Goal: Task Accomplishment & Management: Manage account settings

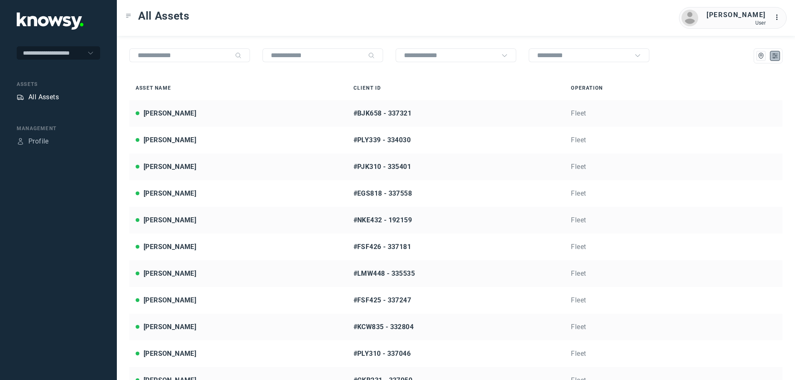
click at [46, 94] on div "All Assets" at bounding box center [43, 97] width 30 height 10
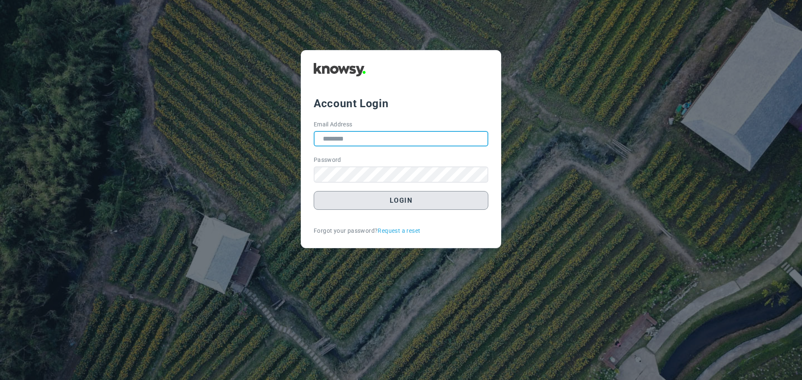
type input "**********"
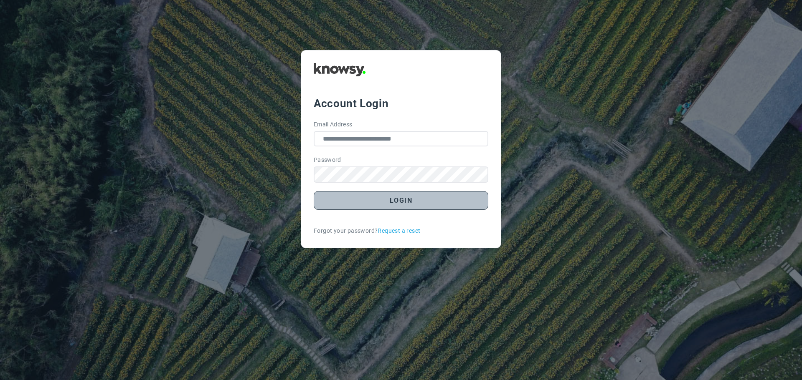
click at [412, 202] on button "Login" at bounding box center [401, 200] width 174 height 19
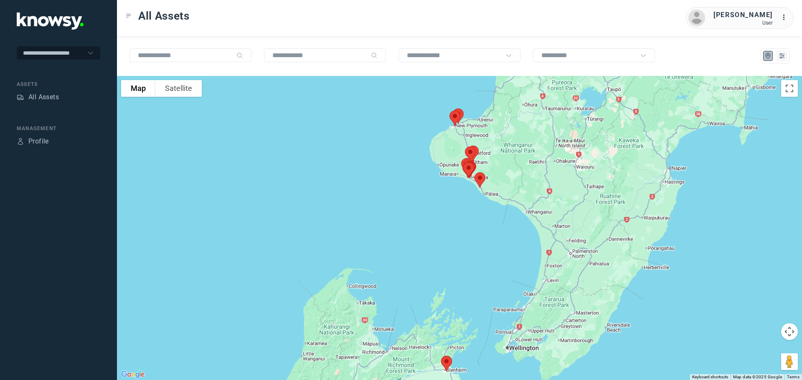
drag, startPoint x: 496, startPoint y: 256, endPoint x: 507, endPoint y: 303, distance: 48.4
click at [507, 303] on div at bounding box center [459, 228] width 685 height 304
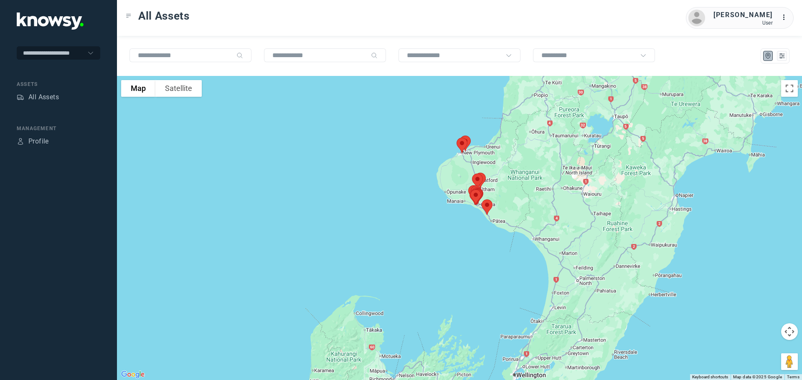
click at [484, 206] on img at bounding box center [487, 207] width 18 height 22
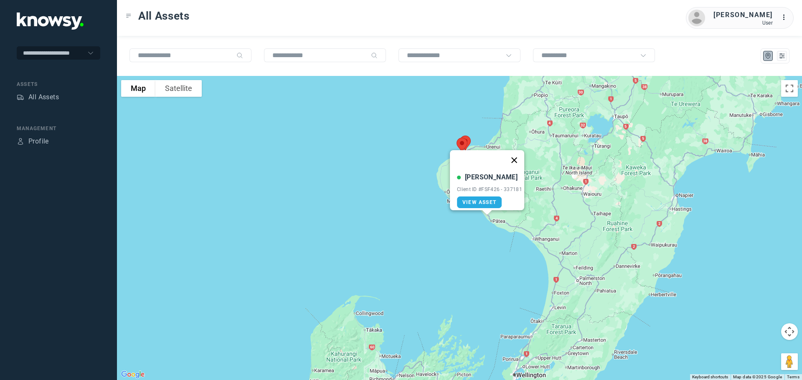
click at [521, 155] on button "Close" at bounding box center [514, 160] width 20 height 20
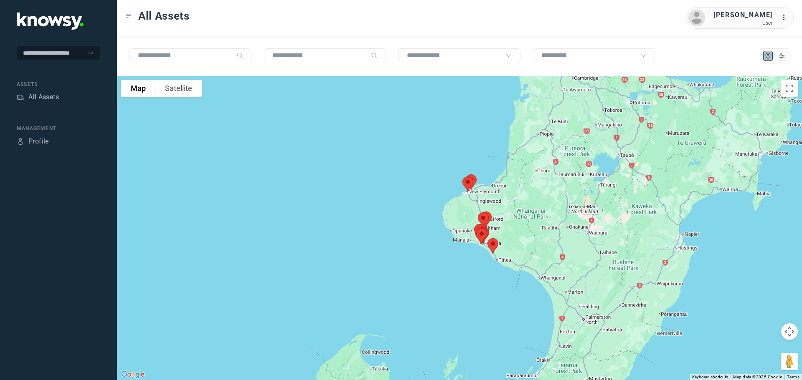
drag, startPoint x: 490, startPoint y: 273, endPoint x: 496, endPoint y: 313, distance: 40.5
click at [496, 313] on div at bounding box center [459, 228] width 685 height 304
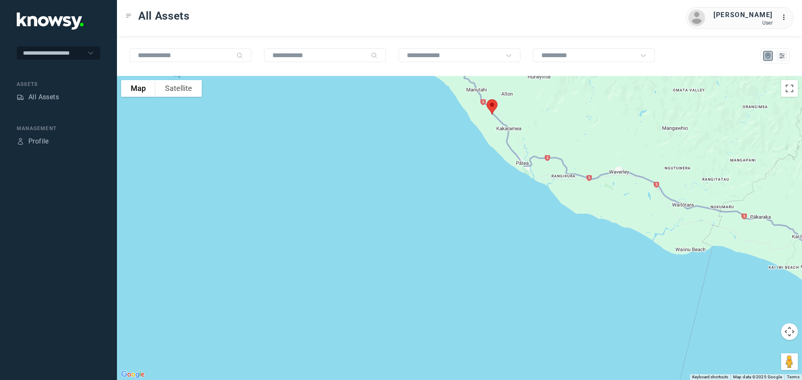
drag, startPoint x: 456, startPoint y: 175, endPoint x: 523, endPoint y: 346, distance: 184.4
click at [523, 346] on div at bounding box center [459, 228] width 685 height 304
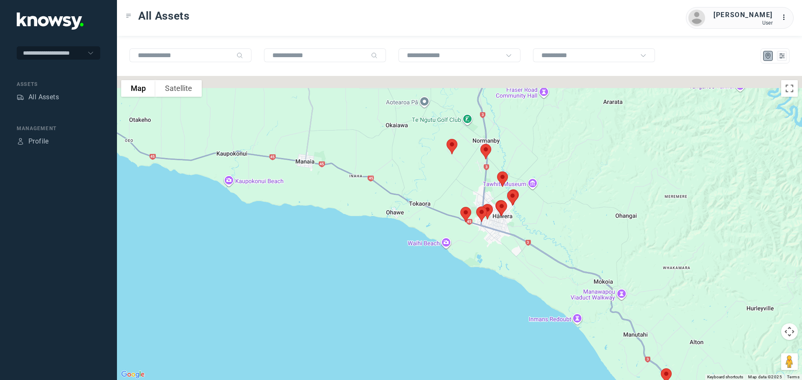
drag, startPoint x: 476, startPoint y: 217, endPoint x: 493, endPoint y: 275, distance: 59.7
click at [493, 275] on div at bounding box center [459, 228] width 685 height 304
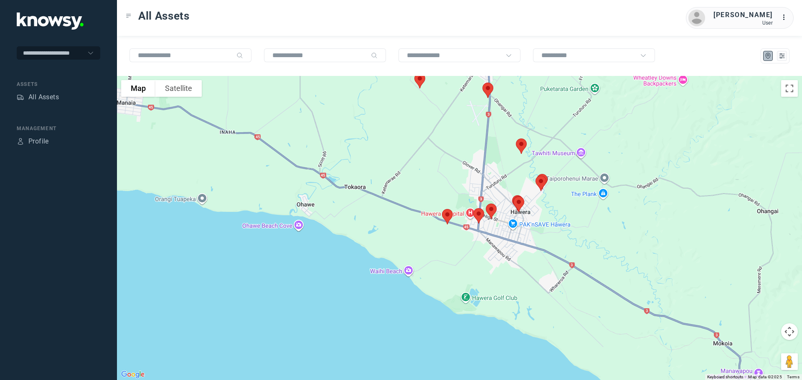
drag, startPoint x: 506, startPoint y: 167, endPoint x: 506, endPoint y: 221, distance: 54.3
click at [506, 221] on div at bounding box center [459, 228] width 685 height 304
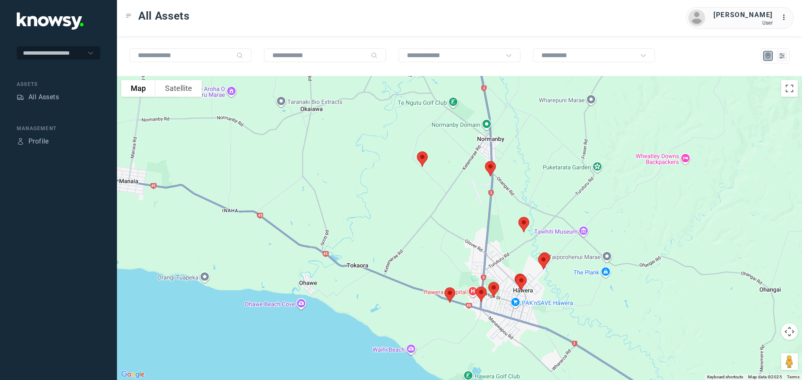
click at [491, 165] on img at bounding box center [490, 169] width 18 height 22
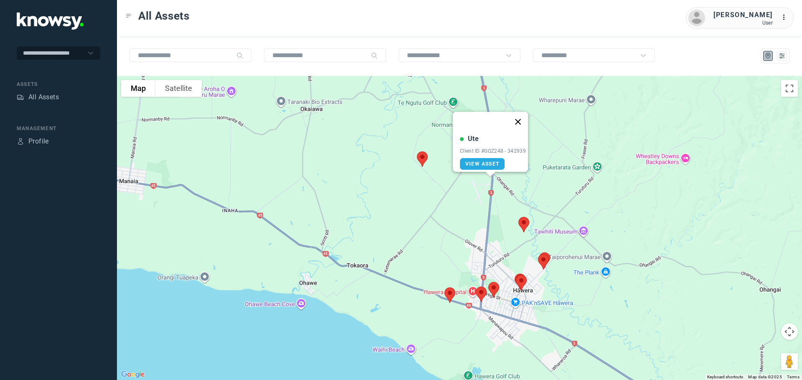
click at [523, 116] on button "Close" at bounding box center [518, 122] width 20 height 20
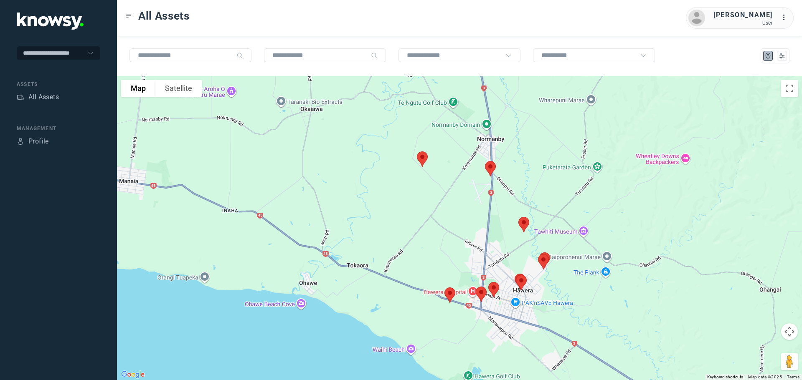
click at [483, 293] on img at bounding box center [481, 294] width 18 height 22
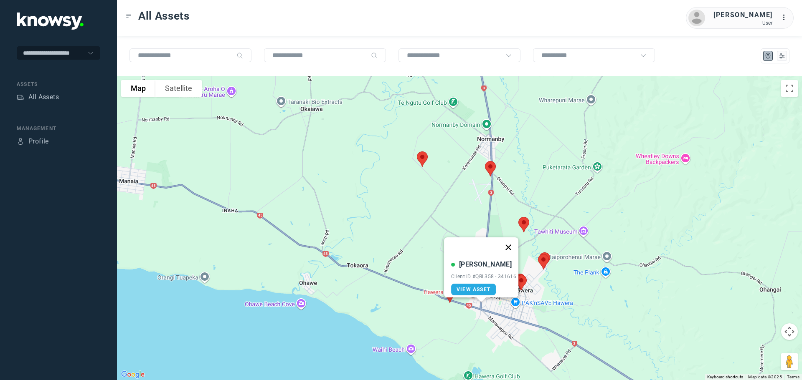
click at [510, 240] on button "Close" at bounding box center [508, 248] width 20 height 20
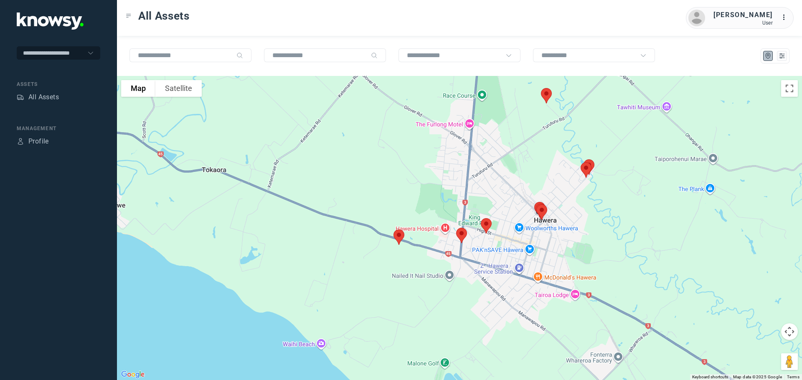
drag, startPoint x: 415, startPoint y: 341, endPoint x: 399, endPoint y: 279, distance: 64.1
click at [399, 289] on div at bounding box center [459, 228] width 685 height 304
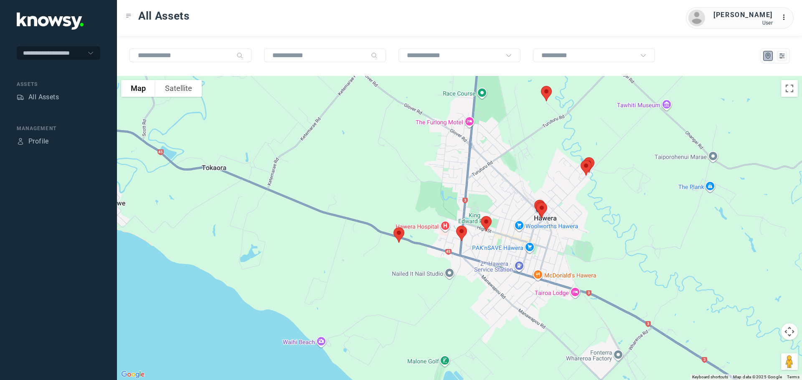
click at [483, 220] on img at bounding box center [486, 224] width 18 height 22
click at [513, 174] on button "Close" at bounding box center [513, 177] width 20 height 20
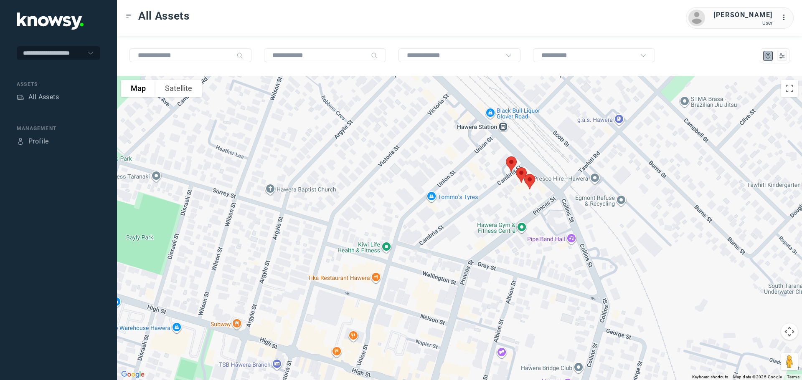
click at [510, 159] on img at bounding box center [511, 164] width 18 height 22
click at [541, 112] on button "Close" at bounding box center [538, 117] width 20 height 20
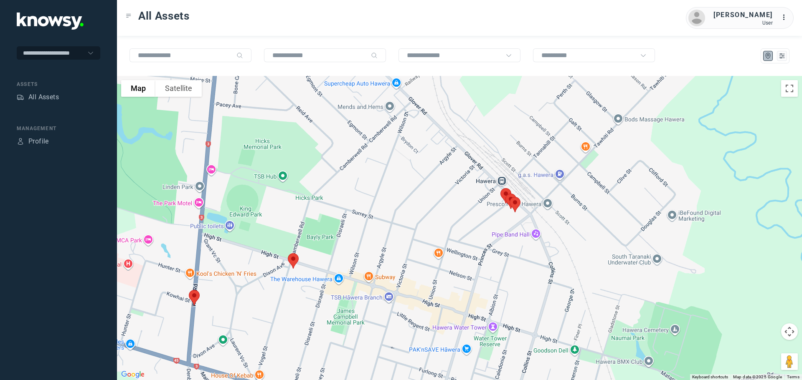
click at [195, 297] on img at bounding box center [194, 298] width 18 height 22
click at [221, 245] on button "Close" at bounding box center [221, 251] width 20 height 20
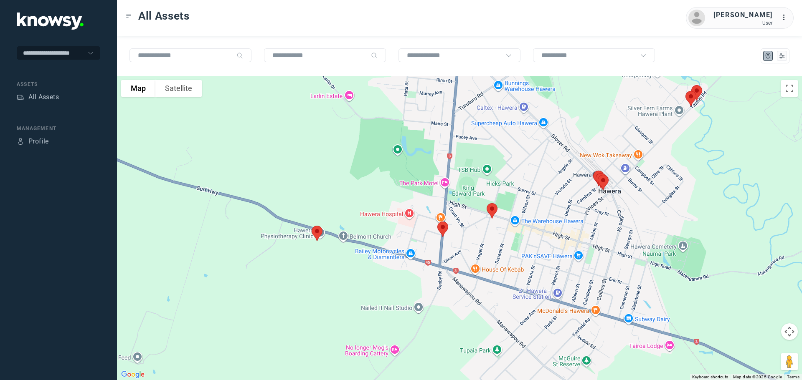
drag, startPoint x: 634, startPoint y: 306, endPoint x: 668, endPoint y: 223, distance: 89.8
click at [668, 224] on div at bounding box center [459, 228] width 685 height 304
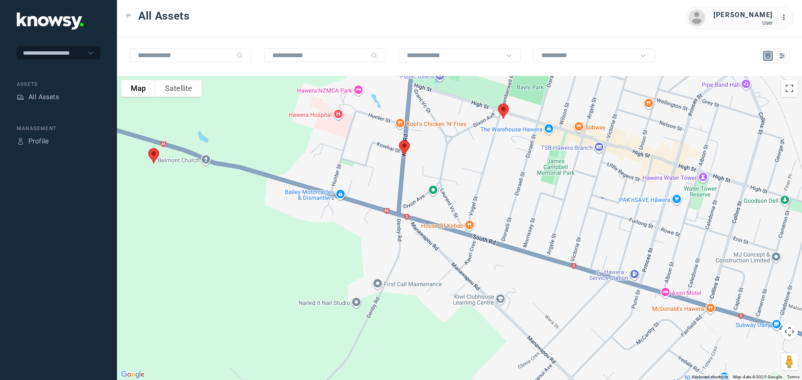
click at [153, 152] on img at bounding box center [154, 156] width 18 height 22
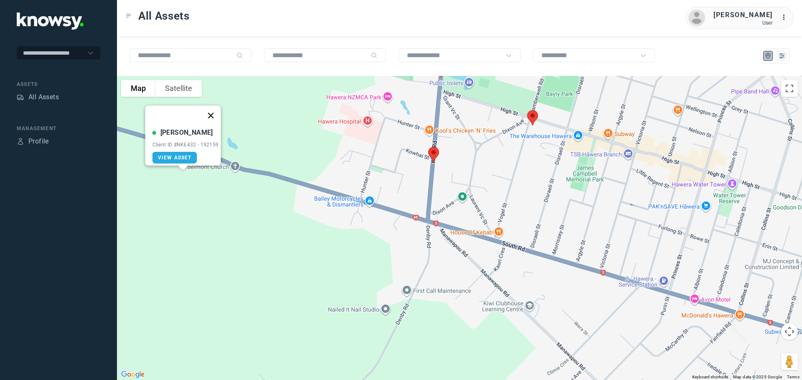
click at [215, 111] on button "Close" at bounding box center [210, 116] width 20 height 20
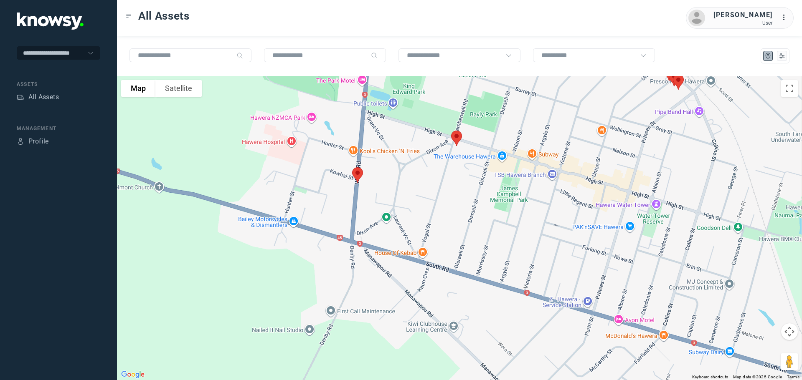
drag, startPoint x: 500, startPoint y: 206, endPoint x: 401, endPoint y: 271, distance: 118.7
click at [404, 274] on div at bounding box center [459, 228] width 685 height 304
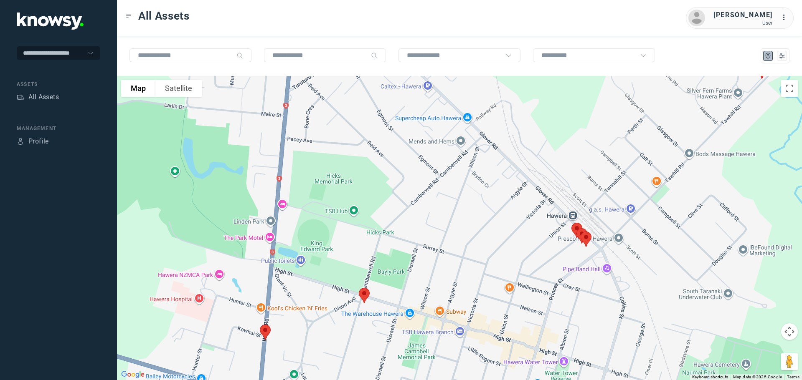
drag, startPoint x: 437, startPoint y: 186, endPoint x: 432, endPoint y: 302, distance: 116.6
click at [432, 302] on div at bounding box center [459, 228] width 685 height 304
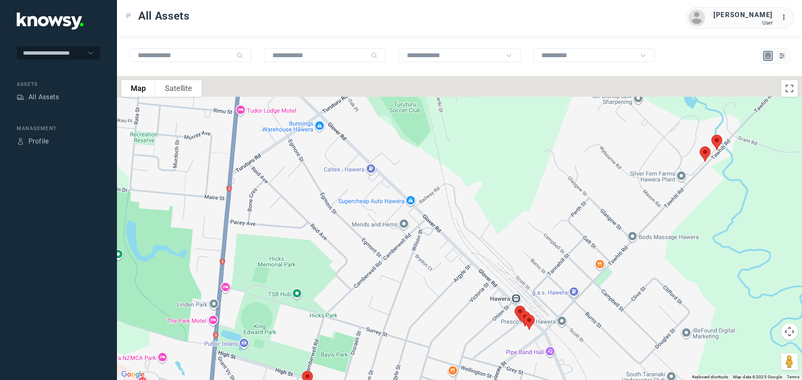
drag, startPoint x: 472, startPoint y: 220, endPoint x: 416, endPoint y: 263, distance: 70.5
click at [416, 263] on div at bounding box center [459, 228] width 685 height 304
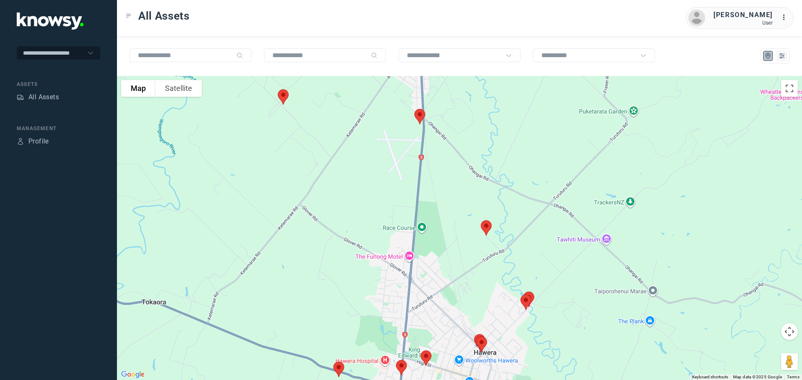
drag, startPoint x: 445, startPoint y: 180, endPoint x: 471, endPoint y: 231, distance: 57.3
click at [471, 231] on div at bounding box center [459, 228] width 685 height 304
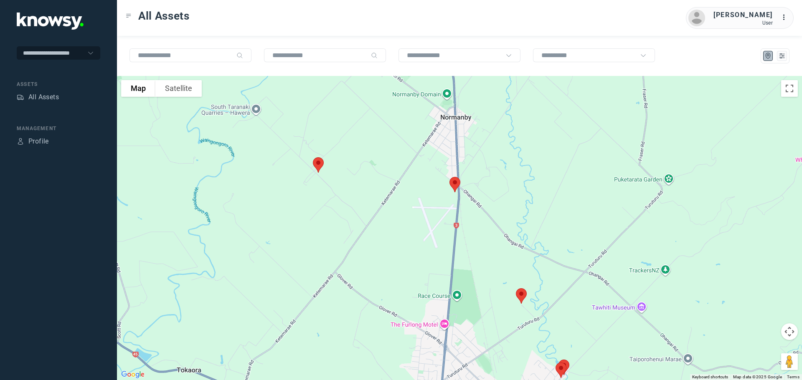
click at [320, 167] on img at bounding box center [318, 165] width 18 height 22
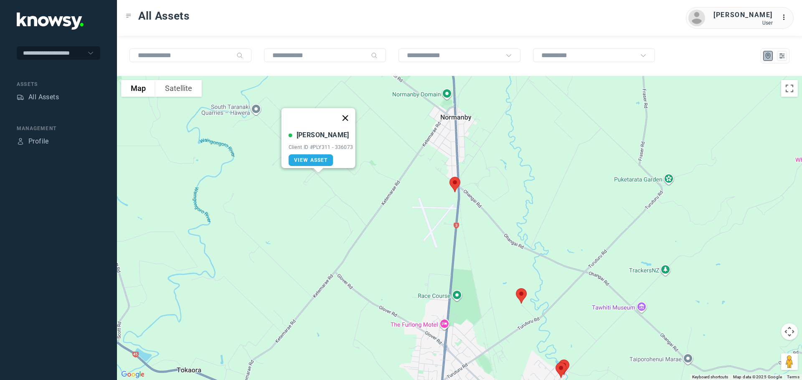
click at [351, 114] on button "Close" at bounding box center [345, 118] width 20 height 20
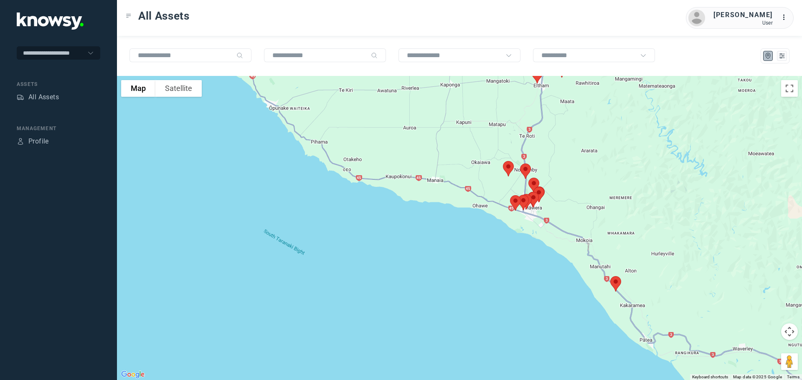
drag, startPoint x: 564, startPoint y: 136, endPoint x: 518, endPoint y: 250, distance: 123.0
click at [519, 246] on div "To navigate, press the arrow keys." at bounding box center [459, 228] width 685 height 304
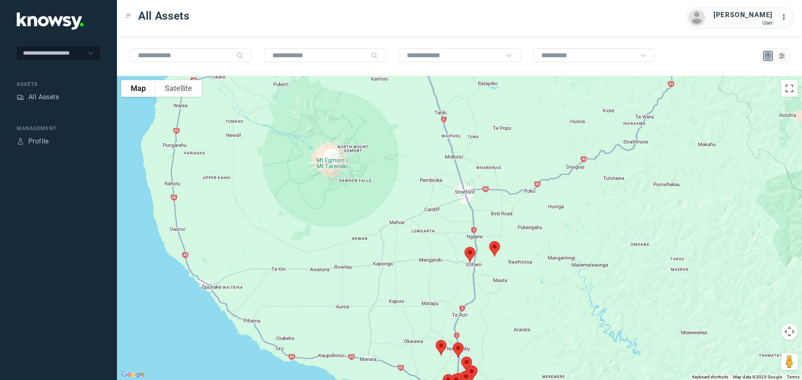
click at [492, 248] on img at bounding box center [494, 249] width 18 height 22
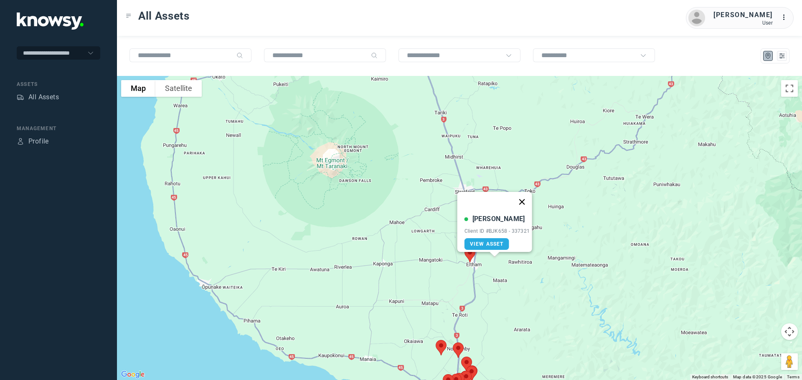
click at [523, 195] on button "Close" at bounding box center [521, 202] width 20 height 20
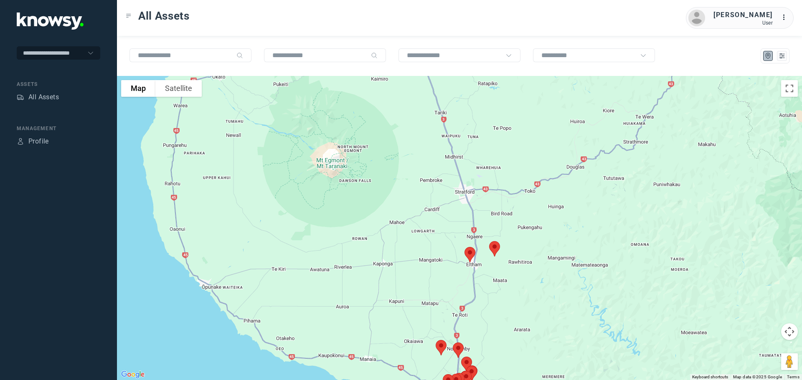
click at [470, 254] on img at bounding box center [470, 255] width 18 height 22
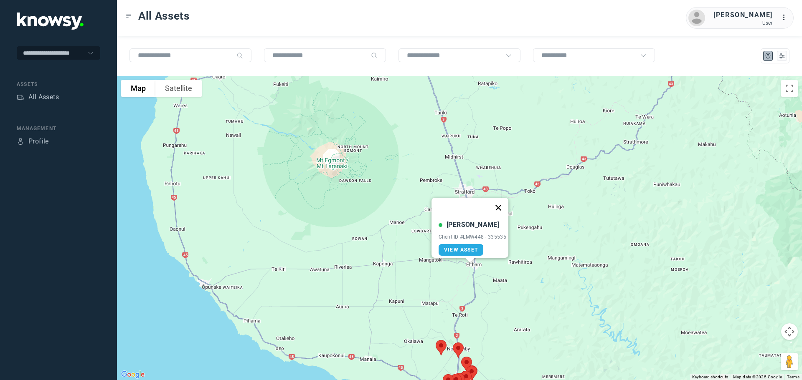
click at [500, 203] on button "Close" at bounding box center [498, 208] width 20 height 20
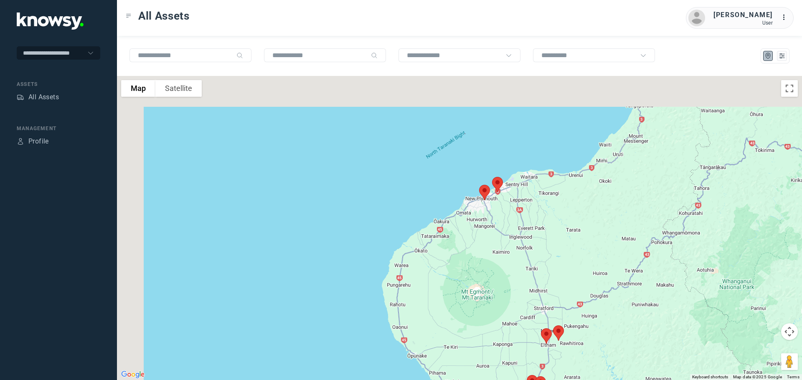
drag, startPoint x: 521, startPoint y: 196, endPoint x: 572, endPoint y: 256, distance: 78.8
click at [573, 254] on div at bounding box center [459, 228] width 685 height 304
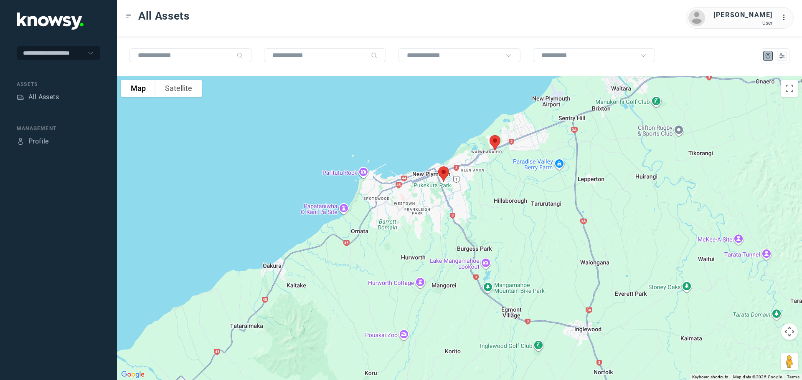
drag, startPoint x: 463, startPoint y: 152, endPoint x: 489, endPoint y: 236, distance: 88.9
click at [488, 233] on div at bounding box center [459, 228] width 685 height 304
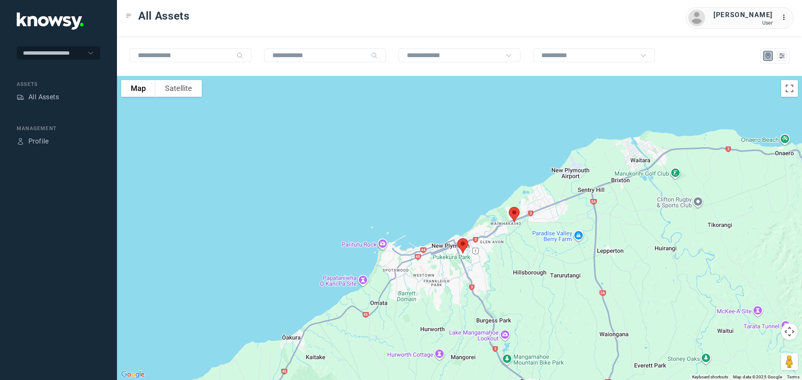
click at [511, 210] on img at bounding box center [514, 215] width 18 height 22
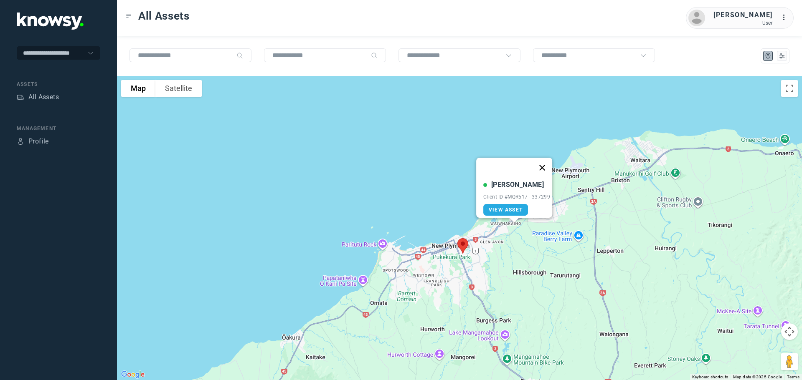
click at [548, 163] on button "Close" at bounding box center [542, 168] width 20 height 20
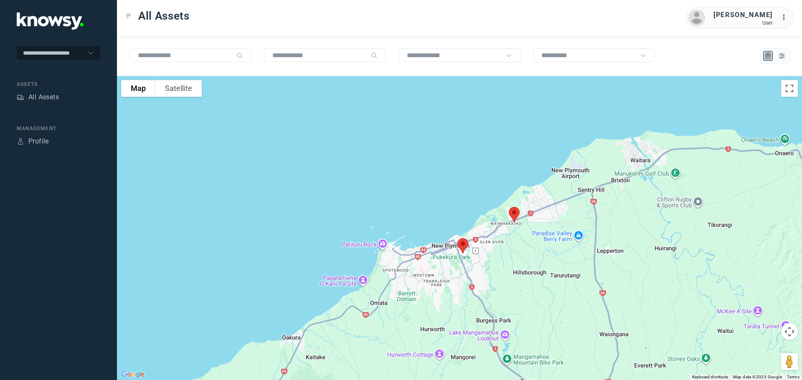
click at [465, 245] on img at bounding box center [463, 246] width 18 height 22
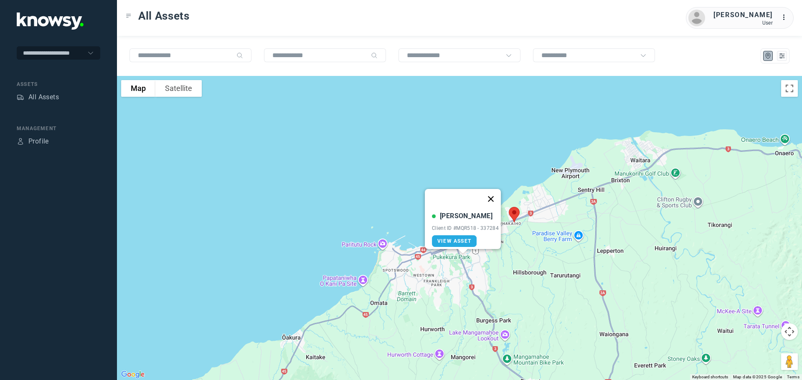
click at [493, 193] on button "Close" at bounding box center [490, 199] width 20 height 20
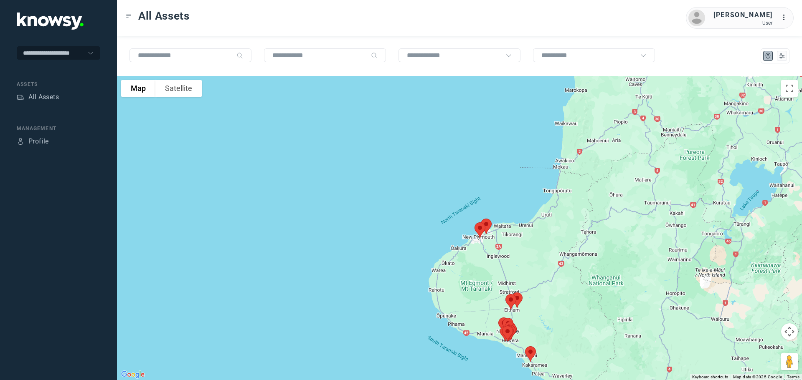
drag, startPoint x: 577, startPoint y: 329, endPoint x: 509, endPoint y: 182, distance: 161.6
click at [516, 191] on div at bounding box center [459, 228] width 685 height 304
